Goal: Task Accomplishment & Management: Use online tool/utility

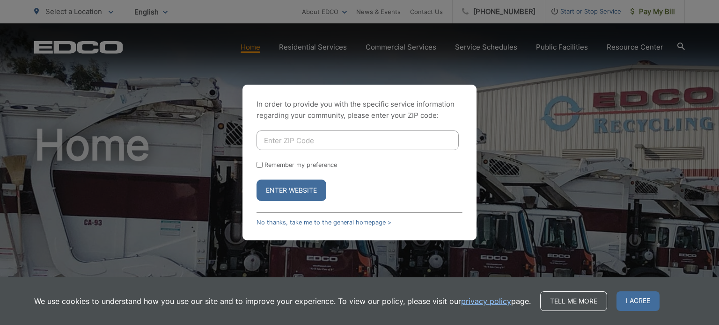
click at [607, 108] on div "In order to provide you with the specific service information regarding your co…" at bounding box center [359, 162] width 719 height 325
click at [646, 13] on div "In order to provide you with the specific service information regarding your co…" at bounding box center [359, 162] width 719 height 325
click at [310, 225] on link "No thanks, take me to the general homepage >" at bounding box center [323, 222] width 135 height 7
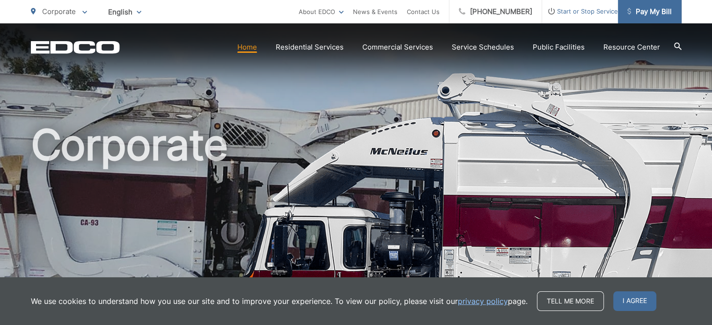
click at [630, 11] on icon at bounding box center [629, 11] width 4 height 7
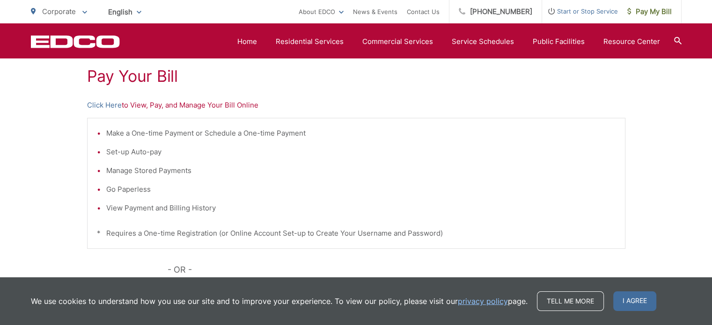
scroll to position [150, 0]
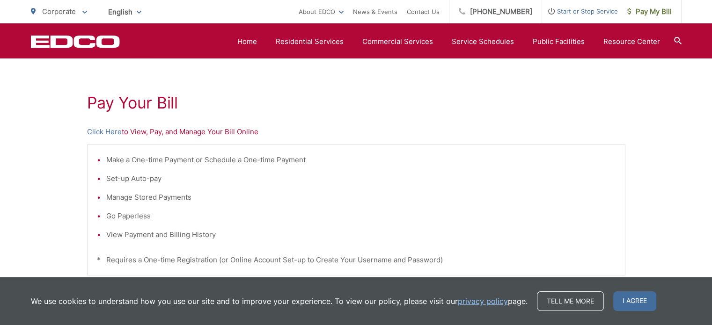
click at [201, 131] on p "Click Here to View, Pay, and Manage Your Bill Online" at bounding box center [356, 131] width 538 height 11
click at [109, 134] on link "Click Here" at bounding box center [104, 131] width 35 height 11
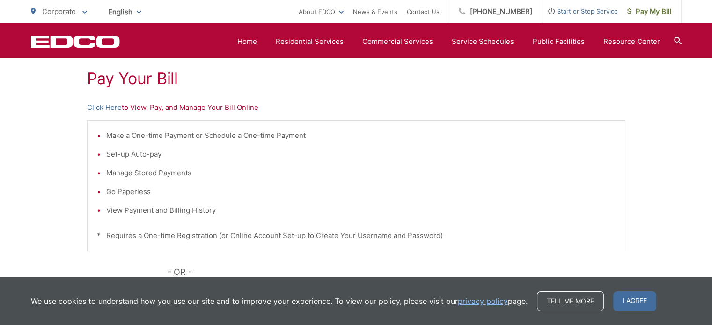
scroll to position [177, 0]
